Goal: Transaction & Acquisition: Purchase product/service

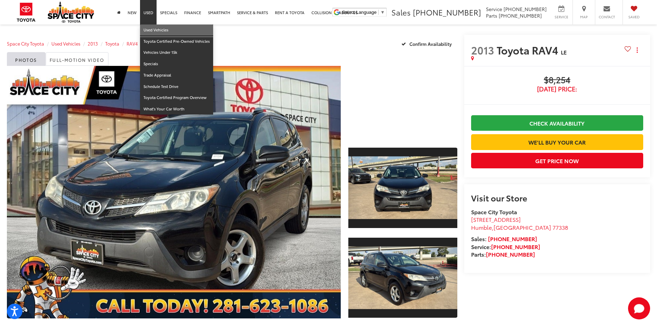
click at [153, 29] on link "Used Vehicles" at bounding box center [176, 30] width 73 height 11
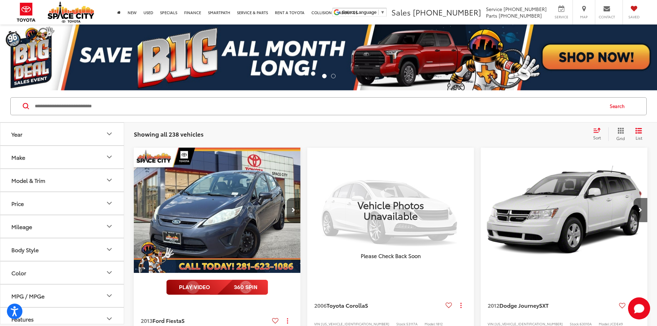
click at [50, 109] on input "Search by Make, Model, or Keyword" at bounding box center [318, 106] width 569 height 17
type input "*****"
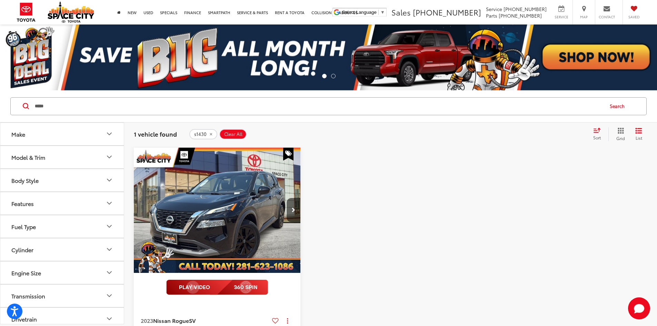
click at [36, 159] on div "Model & Trim" at bounding box center [28, 157] width 34 height 7
click at [204, 132] on span "s1430" at bounding box center [200, 134] width 12 height 6
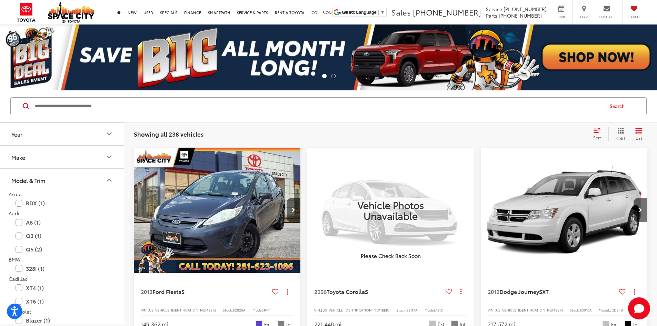
click at [32, 179] on div "Model & Trim" at bounding box center [28, 180] width 34 height 7
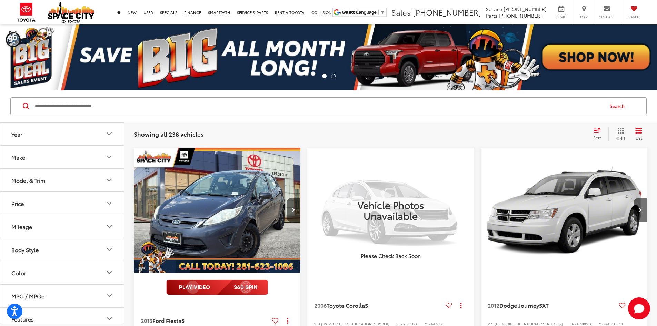
click at [40, 205] on button "Price" at bounding box center [62, 203] width 124 height 22
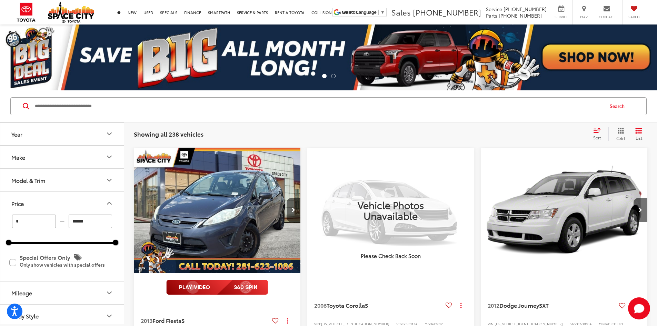
click at [45, 221] on input "*" at bounding box center [34, 221] width 44 height 13
click at [93, 221] on input "******" at bounding box center [91, 221] width 44 height 13
type input "******"
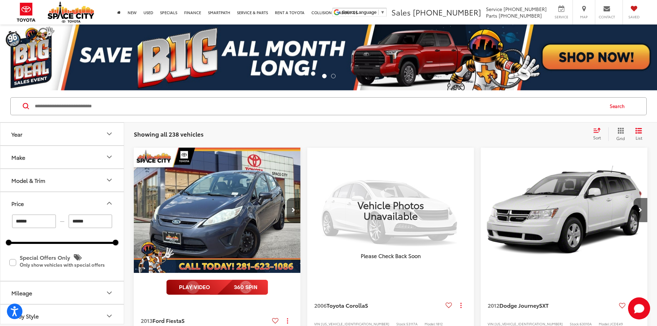
click at [93, 221] on input "******" at bounding box center [91, 221] width 44 height 13
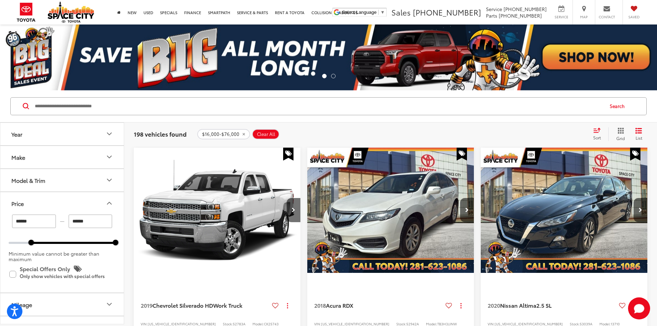
click at [93, 221] on input "******" at bounding box center [91, 221] width 44 height 13
type input "******"
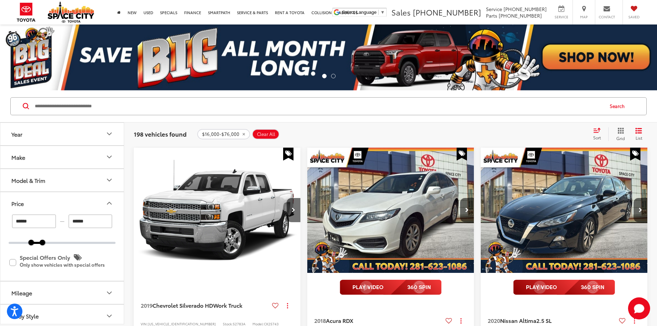
click at [57, 205] on button "Price" at bounding box center [62, 203] width 124 height 22
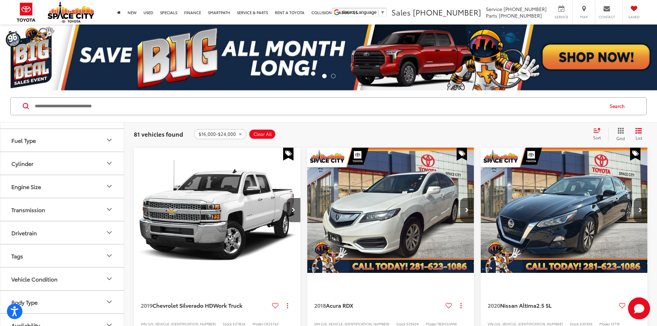
scroll to position [180, 0]
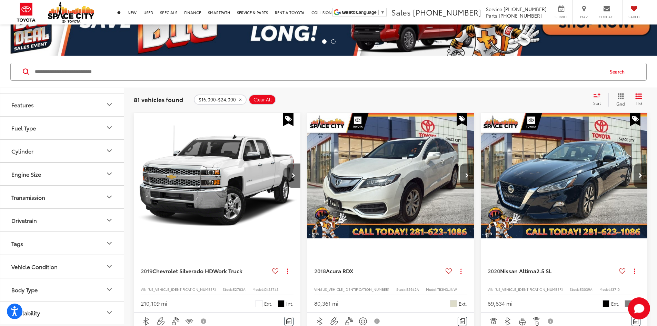
click at [66, 267] on button "Vehicle Condition" at bounding box center [62, 266] width 124 height 22
click at [63, 290] on button "Body Type" at bounding box center [62, 290] width 124 height 22
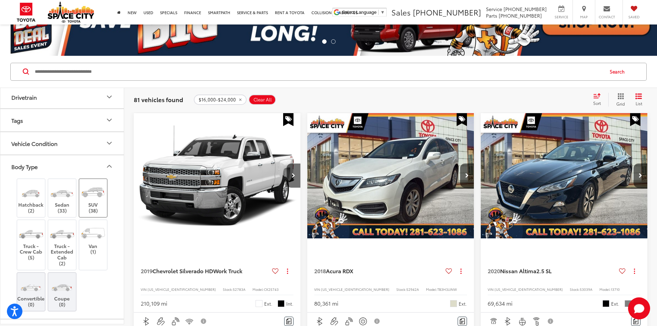
scroll to position [321, 0]
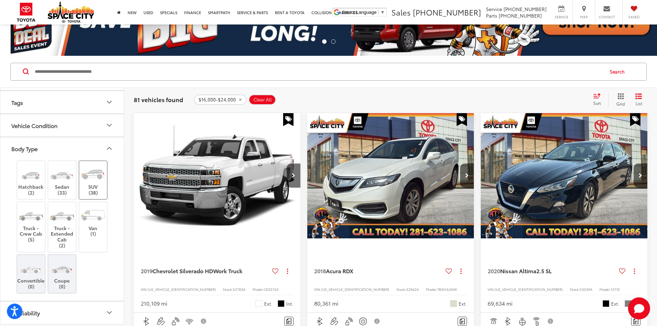
click at [97, 178] on img at bounding box center [93, 174] width 26 height 19
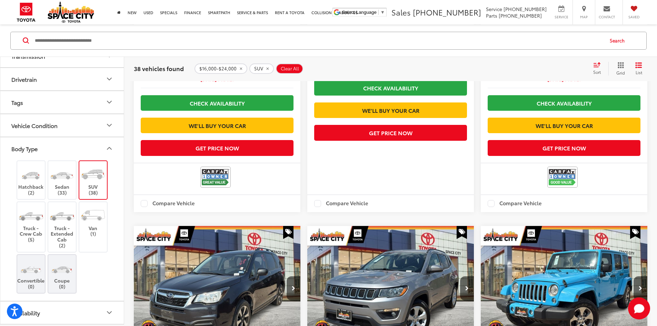
scroll to position [1139, 0]
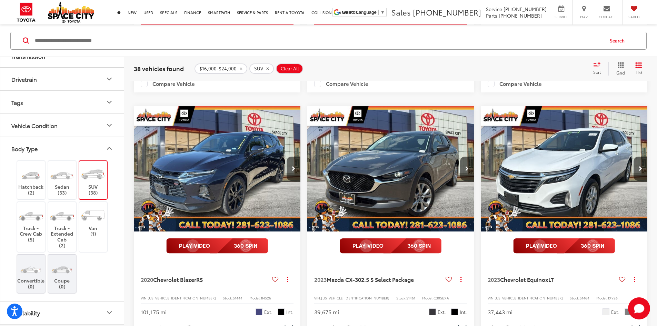
scroll to position [894, 0]
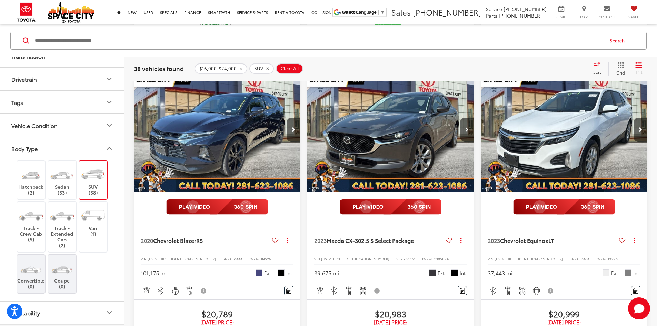
click at [43, 148] on button "Body Type" at bounding box center [62, 148] width 124 height 22
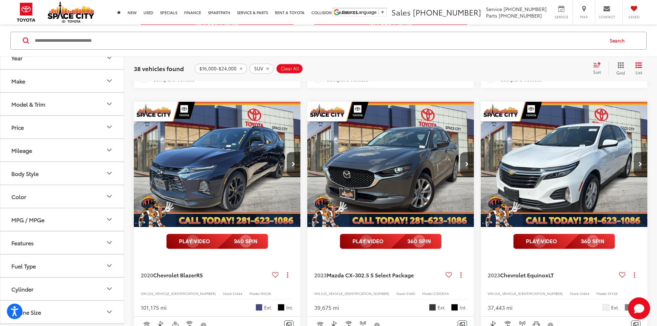
scroll to position [1101, 0]
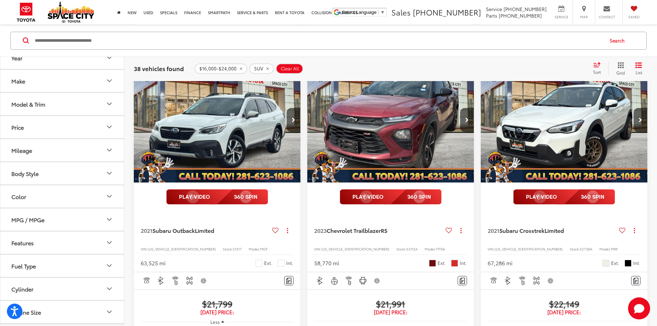
scroll to position [480, 0]
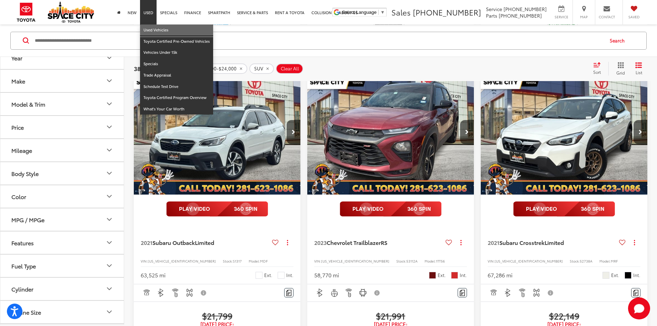
click at [153, 29] on link "Used Vehicles" at bounding box center [176, 30] width 73 height 11
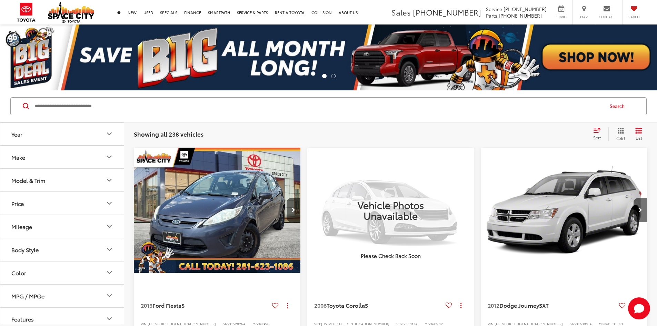
click at [42, 178] on div "Model & Trim" at bounding box center [28, 180] width 34 height 7
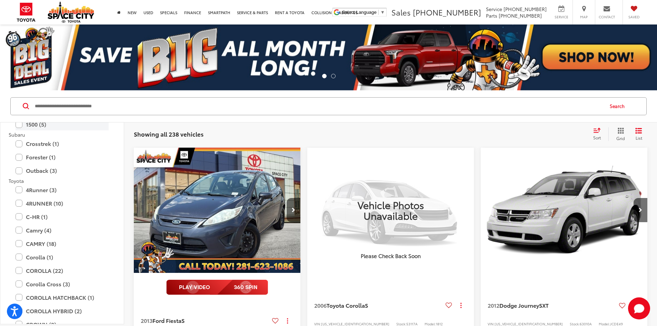
scroll to position [1070, 0]
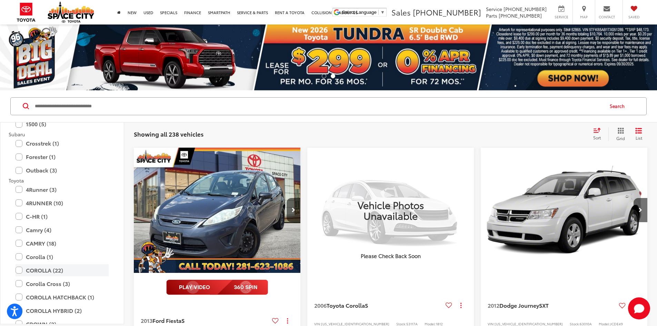
click at [72, 272] on label "COROLLA (22)" at bounding box center [62, 270] width 93 height 12
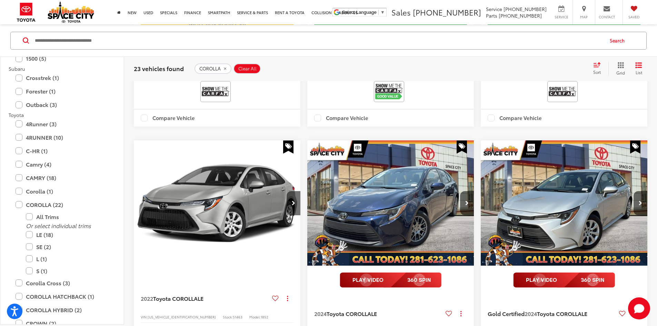
scroll to position [449, 0]
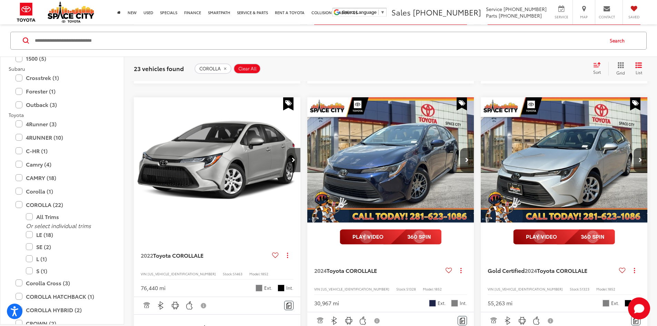
click at [307, 128] on img "2024 Toyota COROLLA LE 0" at bounding box center [391, 160] width 168 height 126
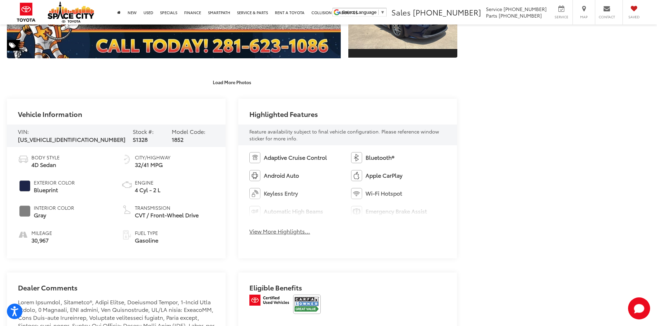
scroll to position [276, 0]
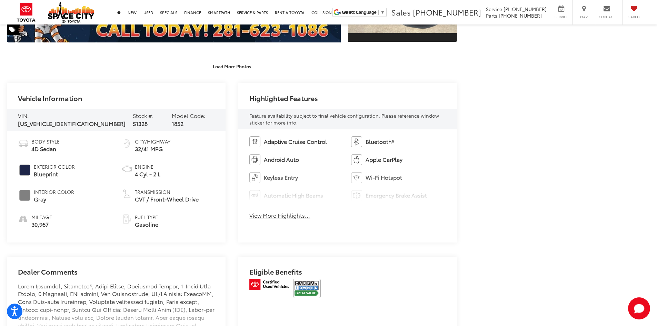
click at [295, 217] on button "View More Highlights..." at bounding box center [280, 216] width 61 height 8
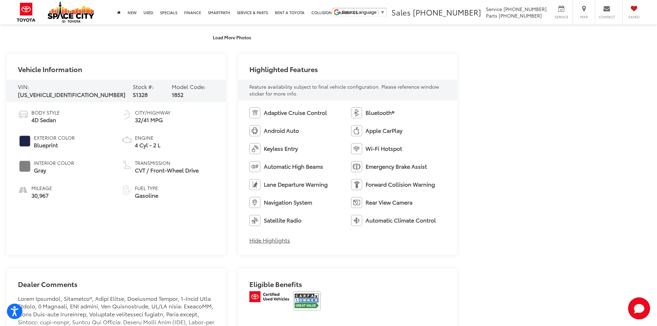
scroll to position [345, 0]
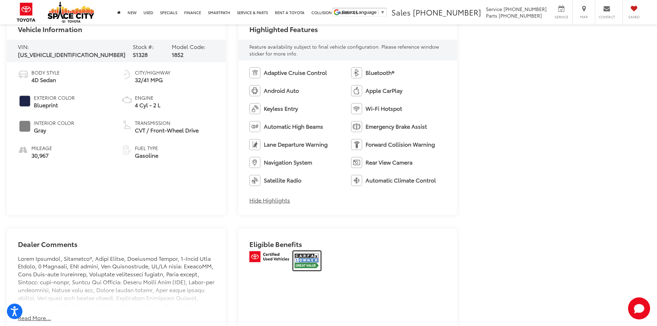
click at [310, 263] on img at bounding box center [307, 260] width 28 height 19
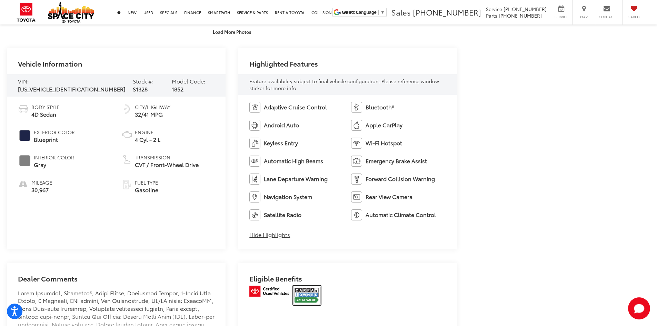
scroll to position [518, 0]
